Goal: Check status: Check status

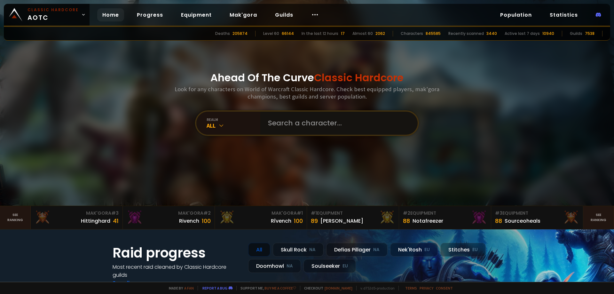
click at [281, 120] on input "text" at bounding box center [337, 123] width 146 height 23
type input "wedee"
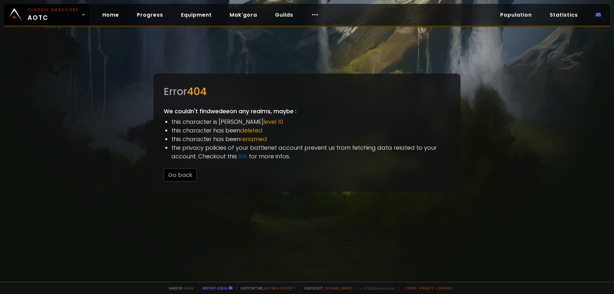
drag, startPoint x: 217, startPoint y: 91, endPoint x: 227, endPoint y: 87, distance: 10.6
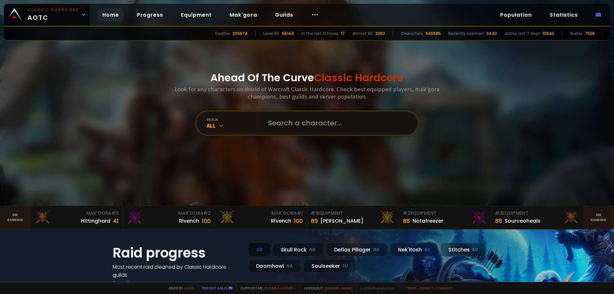
click at [294, 124] on input "text" at bounding box center [337, 123] width 146 height 23
type input "weddee"
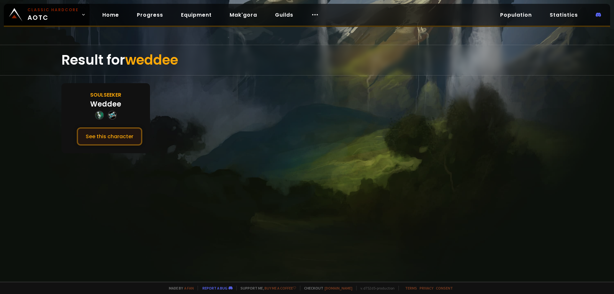
click at [115, 134] on button "See this character" at bounding box center [110, 136] width 66 height 18
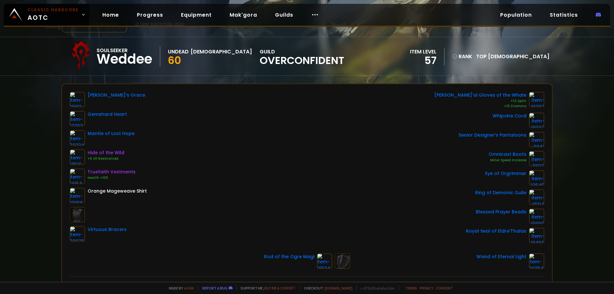
scroll to position [32, 0]
